Goal: Task Accomplishment & Management: Complete application form

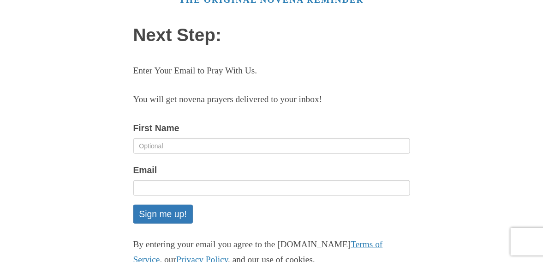
scroll to position [92, 0]
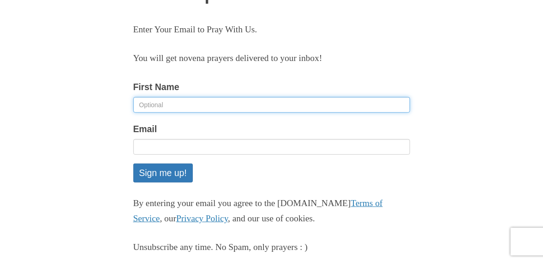
click at [217, 105] on input "First Name" at bounding box center [271, 105] width 277 height 16
type input "r"
type input "Ray"
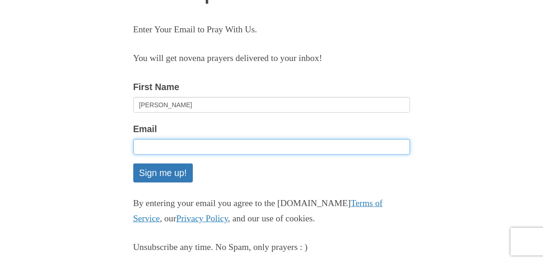
click at [199, 146] on input "Email" at bounding box center [271, 147] width 277 height 16
type input "[EMAIL_ADDRESS][DOMAIN_NAME]"
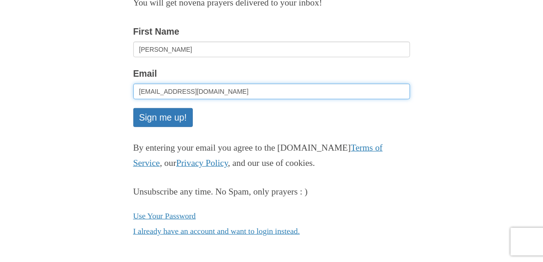
scroll to position [152, 0]
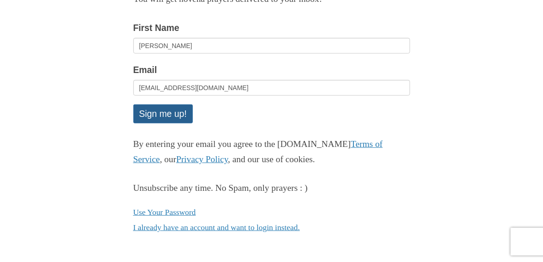
click at [185, 110] on button "Sign me up!" at bounding box center [163, 113] width 60 height 19
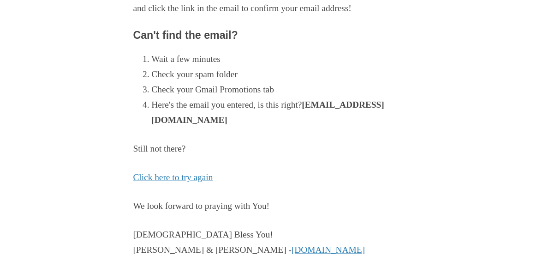
scroll to position [185, 0]
